Goal: Transaction & Acquisition: Purchase product/service

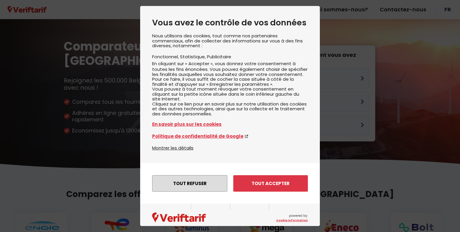
click at [195, 192] on button "Tout refuser" at bounding box center [189, 183] width 75 height 16
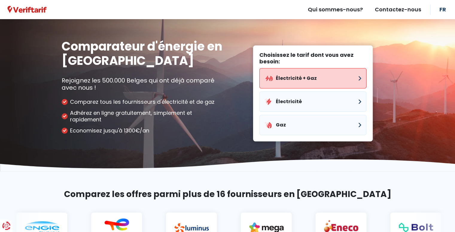
click at [337, 83] on button "Électricité + Gaz" at bounding box center [312, 78] width 107 height 20
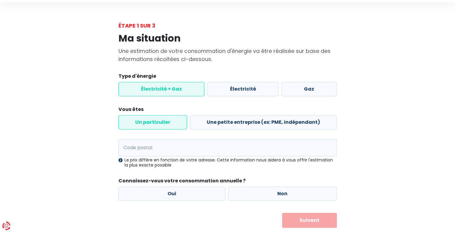
scroll to position [32, 0]
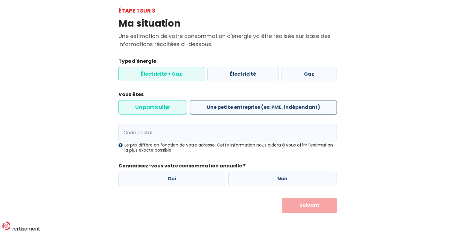
click at [246, 107] on label "Une petite entreprise (ex: PME, indépendant)" at bounding box center [263, 107] width 147 height 14
click at [246, 107] on input "Une petite entreprise (ex: PME, indépendant)" at bounding box center [263, 107] width 147 height 14
radio input "true"
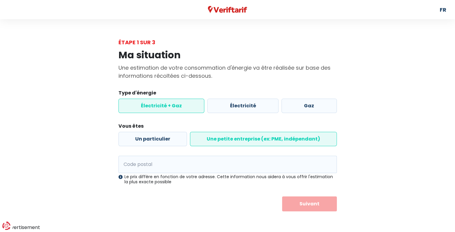
scroll to position [0, 0]
drag, startPoint x: 157, startPoint y: 137, endPoint x: 170, endPoint y: 148, distance: 17.1
click at [157, 137] on label "Un particulier" at bounding box center [155, 139] width 69 height 14
click at [157, 137] on input "Un particulier" at bounding box center [155, 139] width 69 height 14
radio input "true"
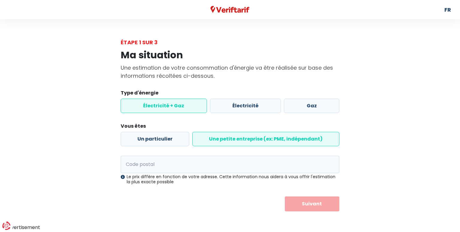
radio input "false"
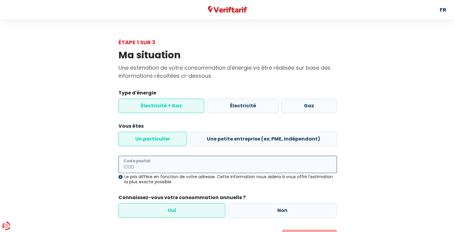
click at [175, 166] on input "Code postal" at bounding box center [227, 164] width 218 height 17
click at [173, 165] on input "1933" at bounding box center [227, 164] width 218 height 17
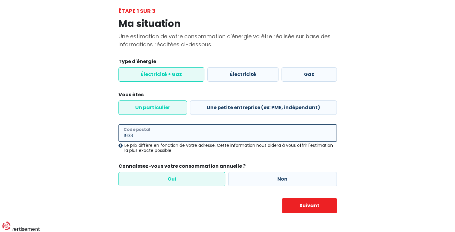
scroll to position [32, 0]
type input "1933"
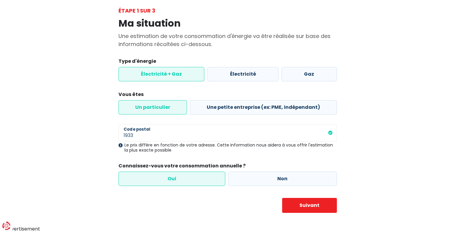
click at [203, 179] on label "Oui" at bounding box center [171, 179] width 107 height 14
click at [203, 179] on input "Oui" at bounding box center [171, 179] width 107 height 14
drag, startPoint x: 323, startPoint y: 208, endPoint x: 335, endPoint y: 204, distance: 12.5
click at [323, 209] on button "Suivant" at bounding box center [309, 205] width 55 height 15
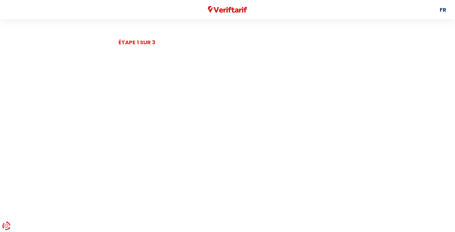
select select
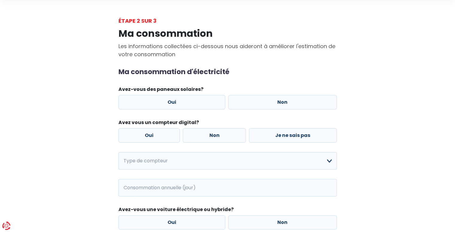
scroll to position [20, 0]
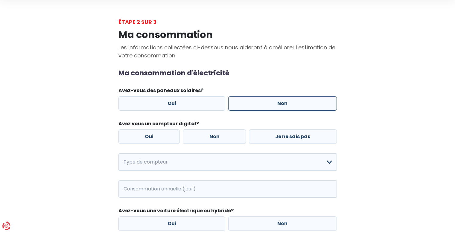
click at [291, 101] on label "Non" at bounding box center [282, 103] width 109 height 14
click at [291, 101] on input "Non" at bounding box center [282, 103] width 109 height 14
radio input "true"
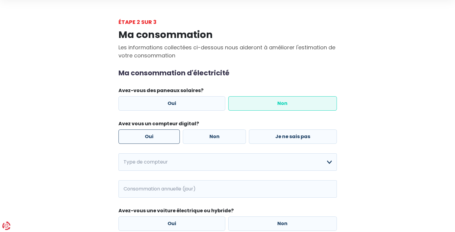
click at [165, 135] on label "Oui" at bounding box center [149, 137] width 62 height 14
click at [165, 135] on input "Oui" at bounding box center [149, 137] width 62 height 14
radio input "true"
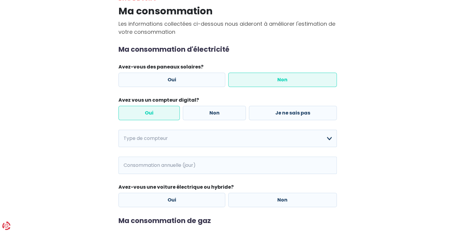
scroll to position [80, 0]
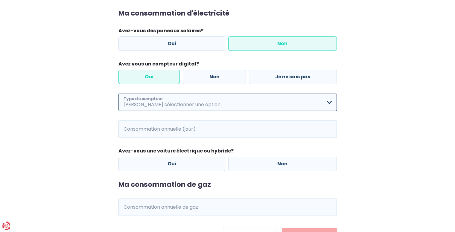
click at [331, 101] on select "Mono-horaire Bi-horaire Mono-horaire + exclusif nuit Bi-horaire + exclusif nuit…" at bounding box center [227, 102] width 218 height 17
select select "day_night_bi_hourly"
click at [118, 94] on select "Mono-horaire Bi-horaire Mono-horaire + exclusif nuit Bi-horaire + exclusif nuit…" at bounding box center [227, 102] width 218 height 17
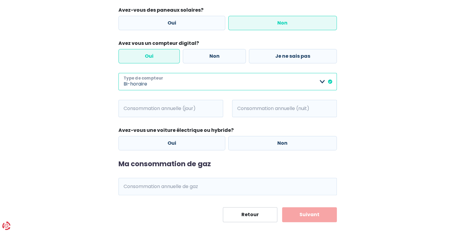
scroll to position [110, 0]
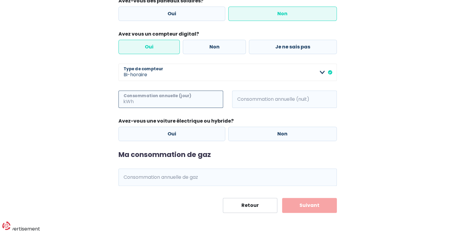
drag, startPoint x: 201, startPoint y: 98, endPoint x: 215, endPoint y: 99, distance: 14.1
click at [202, 98] on input "Consommation annuelle (jour)" at bounding box center [179, 99] width 88 height 17
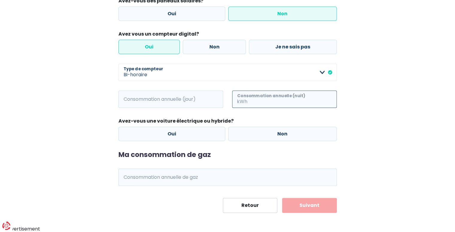
click at [297, 101] on input "Consommation annuelle (nuit)" at bounding box center [293, 99] width 88 height 17
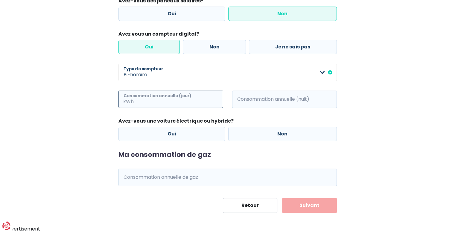
click at [197, 101] on input "Consommation annuelle (jour)" at bounding box center [179, 99] width 88 height 17
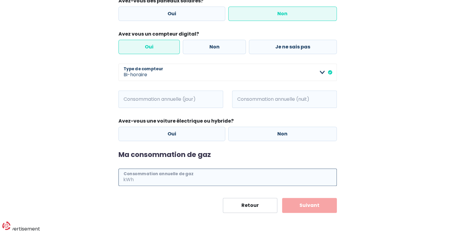
click at [197, 177] on input "Consommation annuelle de gaz" at bounding box center [236, 177] width 202 height 17
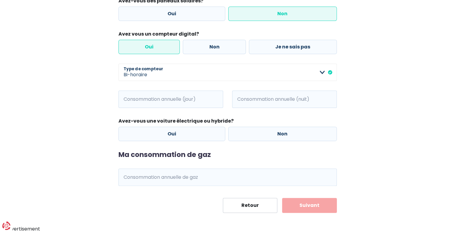
click at [321, 211] on button "Suivant" at bounding box center [309, 205] width 55 height 15
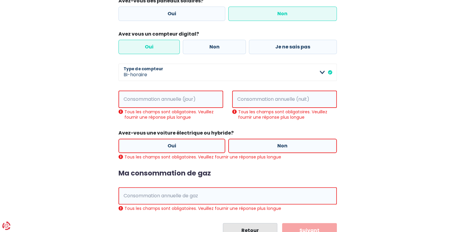
scroll to position [135, 0]
